Goal: Task Accomplishment & Management: Use online tool/utility

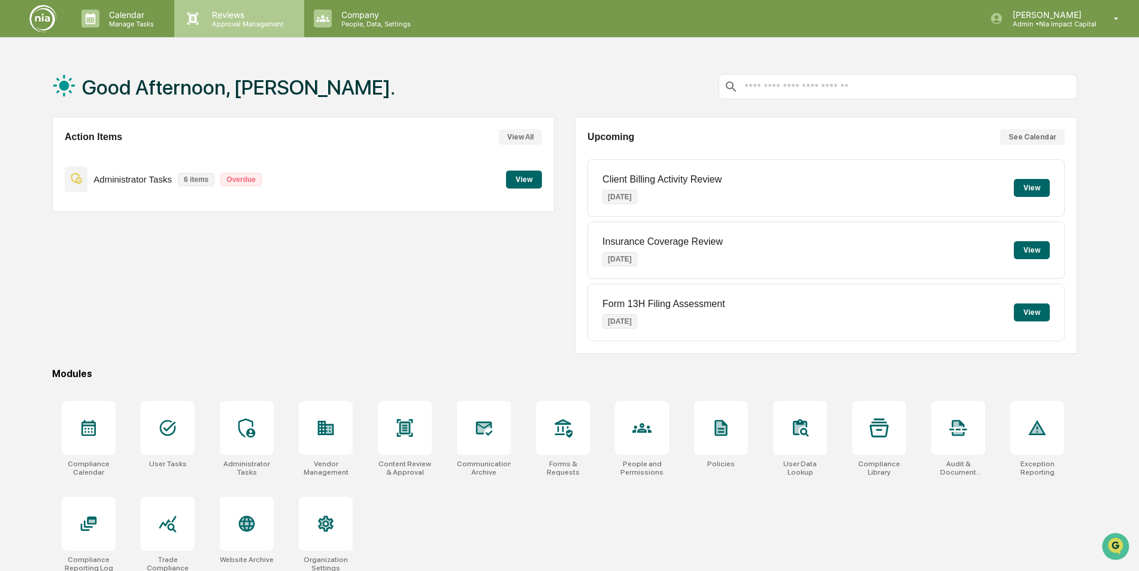
click at [222, 28] on p "Approval Management" at bounding box center [245, 24] width 87 height 8
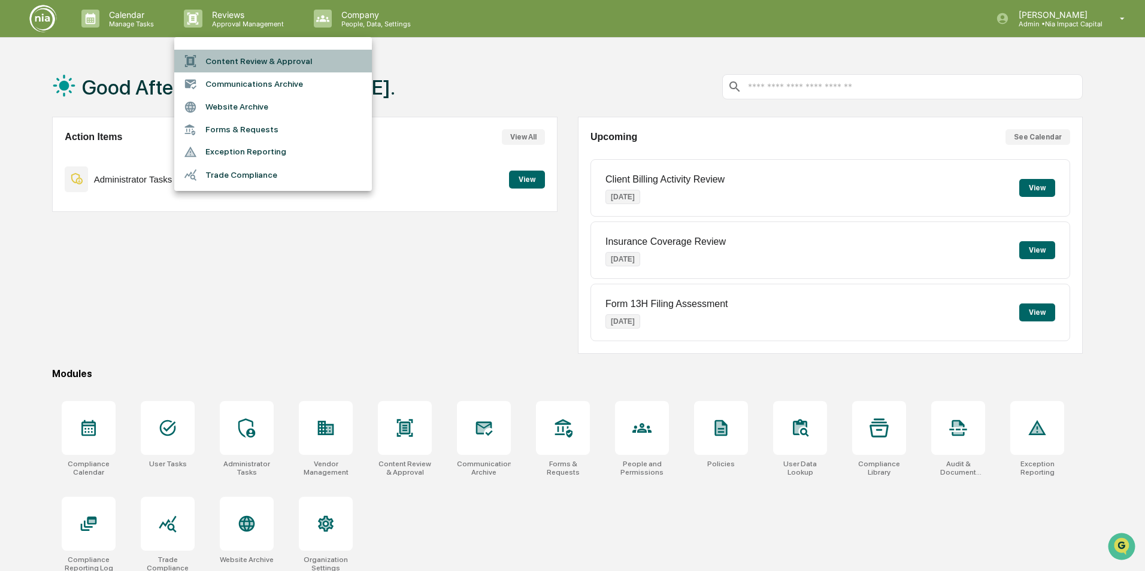
click at [231, 62] on li "Content Review & Approval" at bounding box center [273, 61] width 198 height 23
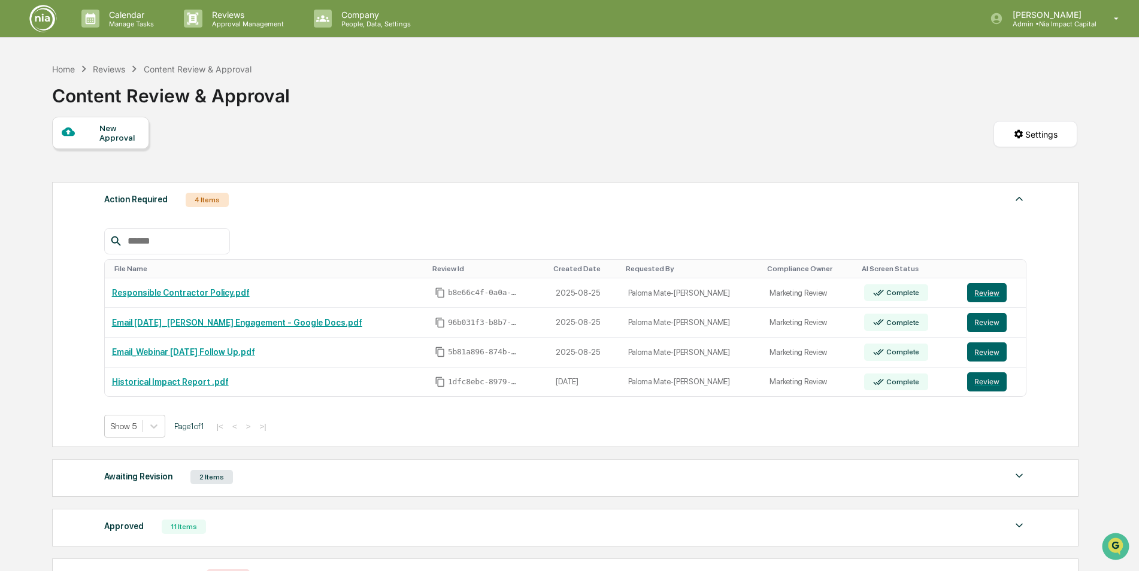
scroll to position [60, 0]
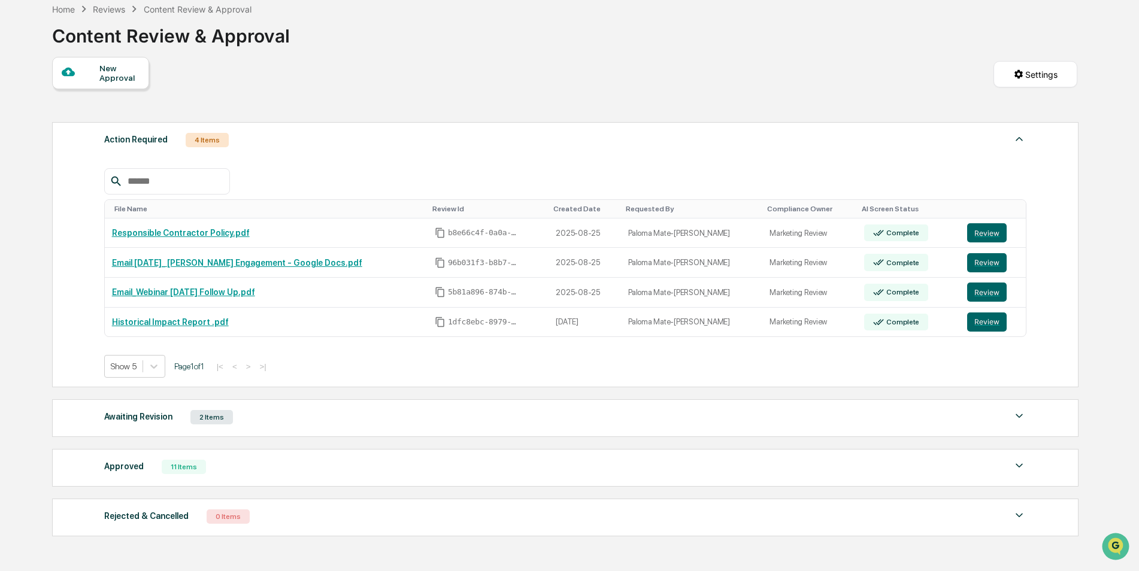
click at [265, 423] on div "Awaiting Revision 2 Items" at bounding box center [565, 417] width 923 height 17
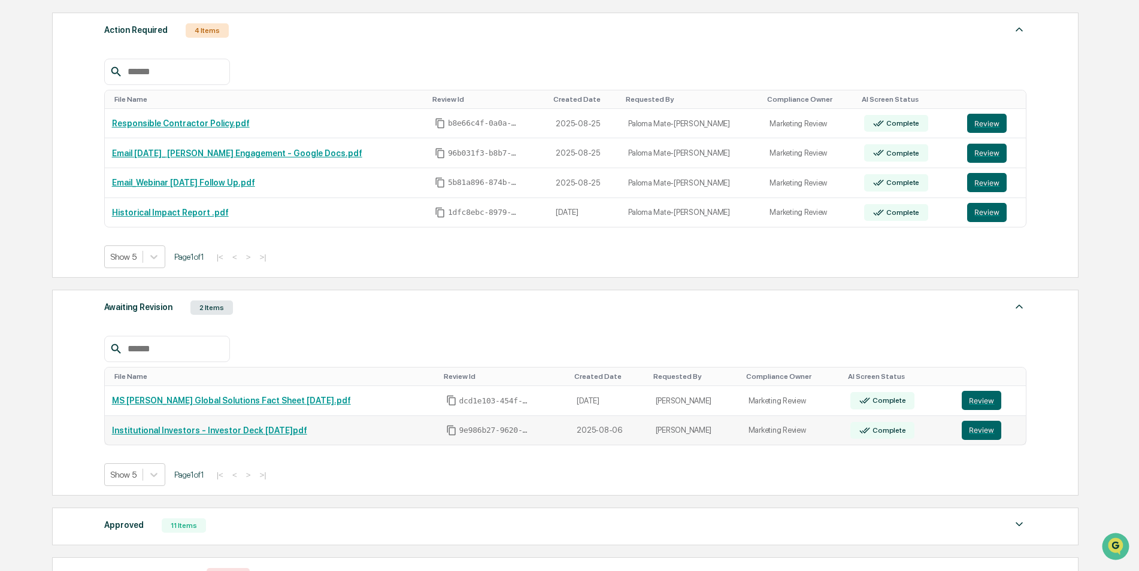
scroll to position [180, 0]
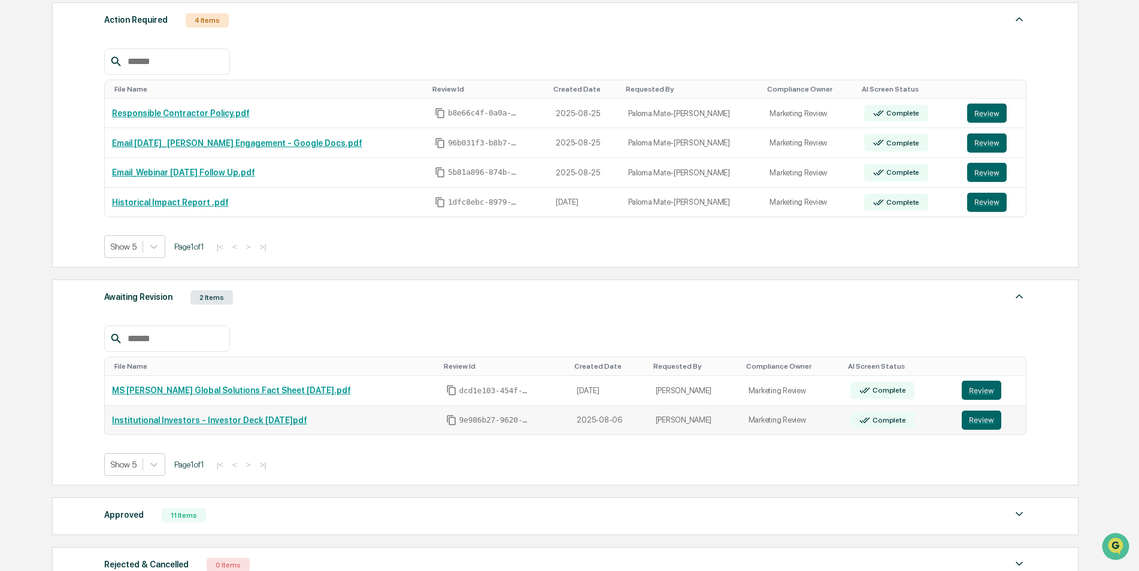
click at [256, 420] on link "Institutional Investors - Investor Deck [DATE]pdf" at bounding box center [209, 421] width 195 height 10
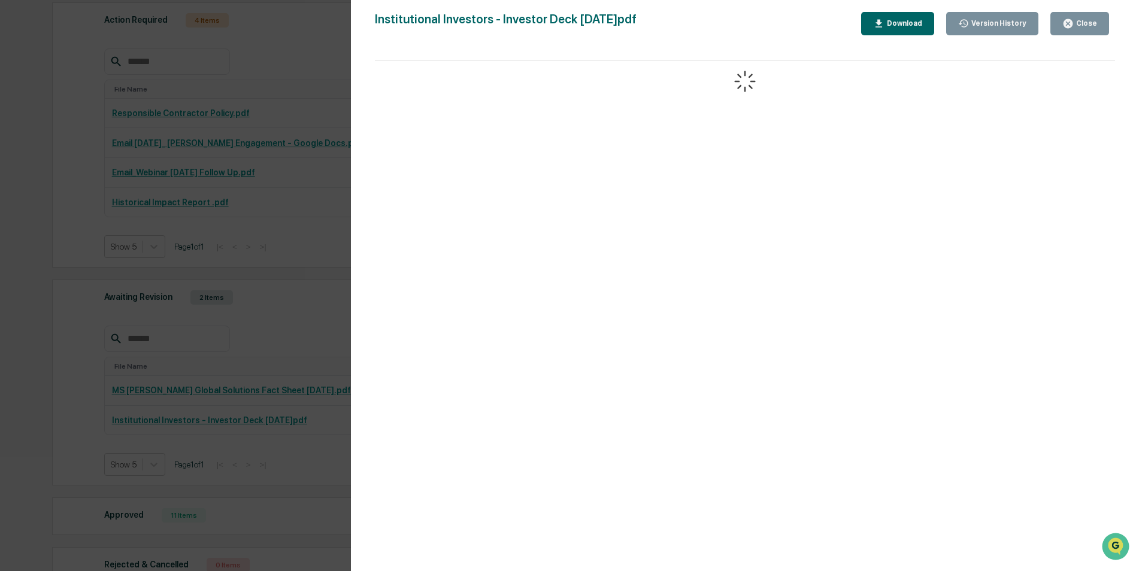
click at [1072, 24] on icon "button" at bounding box center [1067, 23] width 9 height 9
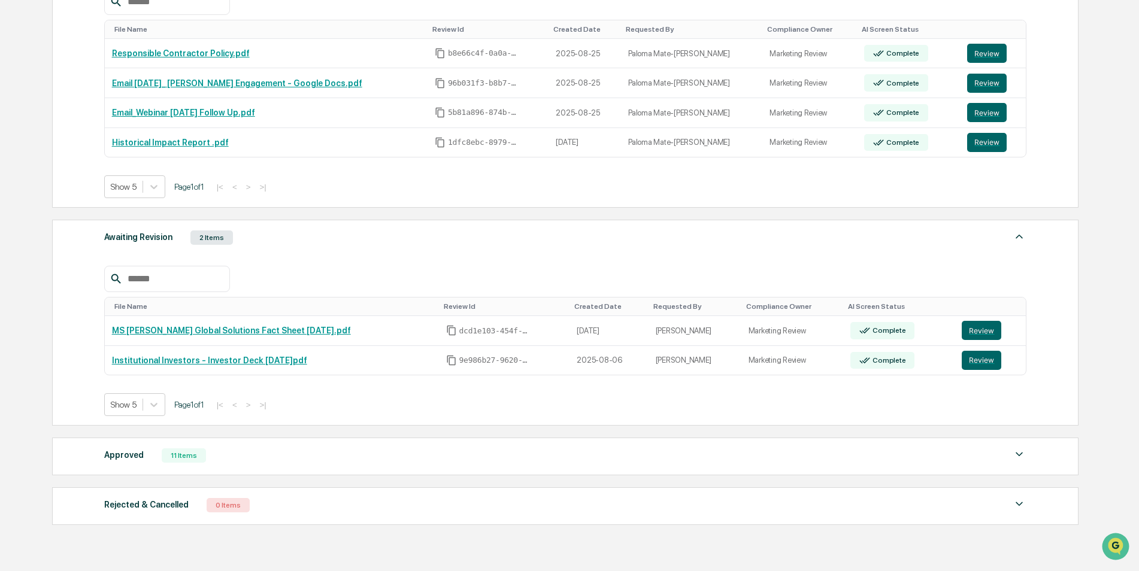
scroll to position [0, 0]
